Goal: Information Seeking & Learning: Learn about a topic

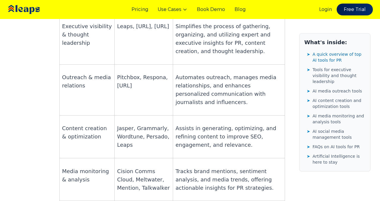
scroll to position [500, 0]
click at [181, 125] on p "Assists in generating, optimizing, and refining content to improve SEO, engagem…" at bounding box center [228, 137] width 107 height 25
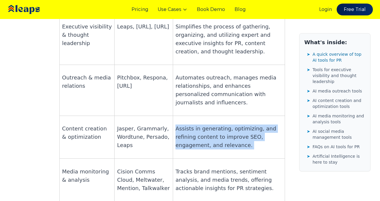
click at [181, 125] on p "Assists in generating, optimizing, and refining content to improve SEO, engagem…" at bounding box center [228, 137] width 107 height 25
click at [177, 125] on p "Assists in generating, optimizing, and refining content to improve SEO, engagem…" at bounding box center [228, 137] width 107 height 25
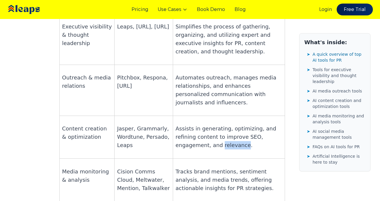
click at [177, 125] on p "Assists in generating, optimizing, and refining content to improve SEO, engagem…" at bounding box center [228, 137] width 107 height 25
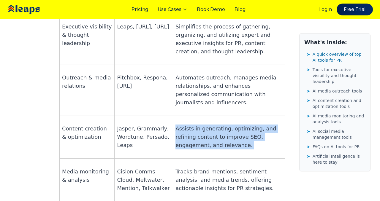
click at [177, 125] on p "Assists in generating, optimizing, and refining content to improve SEO, engagem…" at bounding box center [228, 137] width 107 height 25
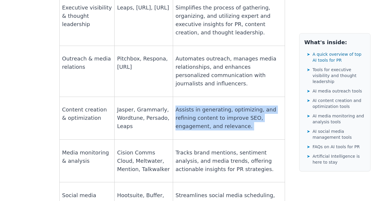
scroll to position [520, 0]
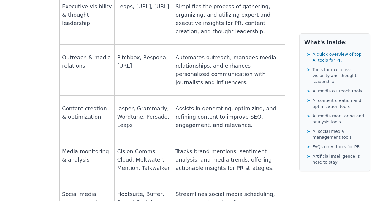
click at [207, 147] on p "Tracks brand mentions, sentiment analysis, and media trends, offering actionabl…" at bounding box center [228, 159] width 107 height 25
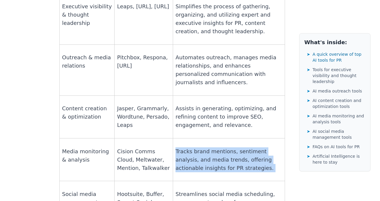
click at [207, 147] on p "Tracks brand mentions, sentiment analysis, and media trends, offering actionabl…" at bounding box center [228, 159] width 107 height 25
click at [211, 147] on p "Tracks brand mentions, sentiment analysis, and media trends, offering actionabl…" at bounding box center [228, 159] width 107 height 25
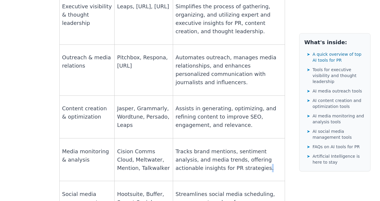
click at [211, 147] on p "Tracks brand mentions, sentiment analysis, and media trends, offering actionabl…" at bounding box center [228, 159] width 107 height 25
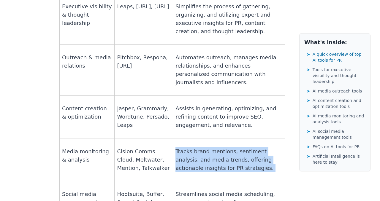
click at [211, 147] on p "Tracks brand mentions, sentiment analysis, and media trends, offering actionabl…" at bounding box center [228, 159] width 107 height 25
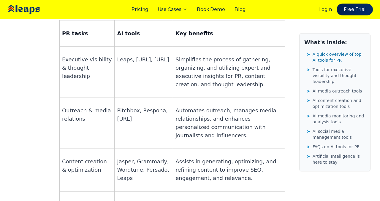
scroll to position [467, 0]
click at [198, 107] on p "Automates outreach, manages media relationships, and enhances personalized comm…" at bounding box center [228, 123] width 107 height 33
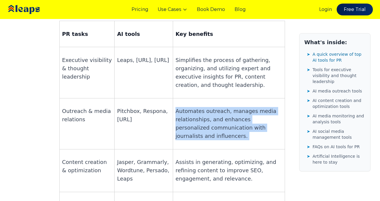
click at [198, 107] on p "Automates outreach, manages media relationships, and enhances personalized comm…" at bounding box center [228, 123] width 107 height 33
click at [184, 107] on p "Automates outreach, manages media relationships, and enhances personalized comm…" at bounding box center [228, 123] width 107 height 33
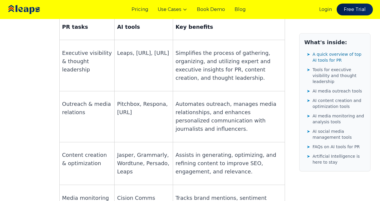
scroll to position [475, 0]
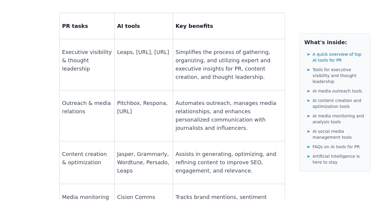
click at [211, 99] on p "Automates outreach, manages media relationships, and enhances personalized comm…" at bounding box center [228, 115] width 107 height 33
click at [213, 99] on p "Automates outreach, manages media relationships, and enhances personalized comm…" at bounding box center [228, 115] width 107 height 33
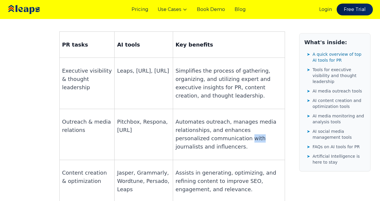
scroll to position [456, 0]
click at [214, 67] on p "Simplifies the process of gathering, organizing, and utilizing expert and execu…" at bounding box center [228, 83] width 107 height 33
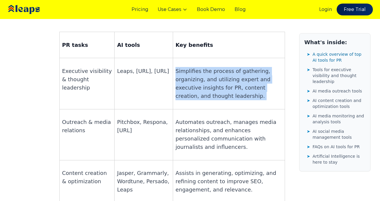
click at [214, 67] on p "Simplifies the process of gathering, organizing, and utilizing expert and execu…" at bounding box center [228, 83] width 107 height 33
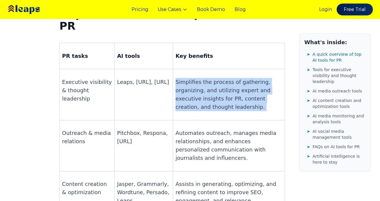
click at [195, 78] on p "Simplifies the process of gathering, organizing, and utilizing expert and execu…" at bounding box center [228, 94] width 107 height 33
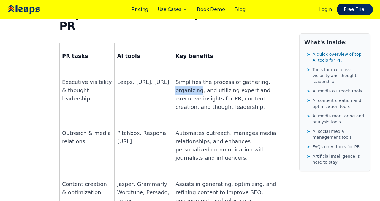
click at [195, 78] on p "Simplifies the process of gathering, organizing, and utilizing expert and execu…" at bounding box center [228, 94] width 107 height 33
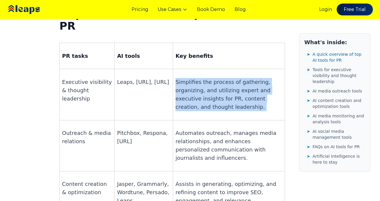
click at [195, 78] on p "Simplifies the process of gathering, organizing, and utilizing expert and execu…" at bounding box center [228, 94] width 107 height 33
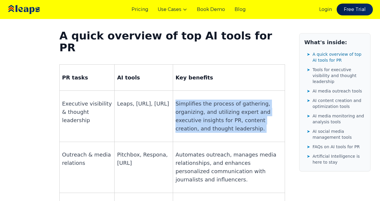
scroll to position [422, 0]
